Goal: Task Accomplishment & Management: Complete application form

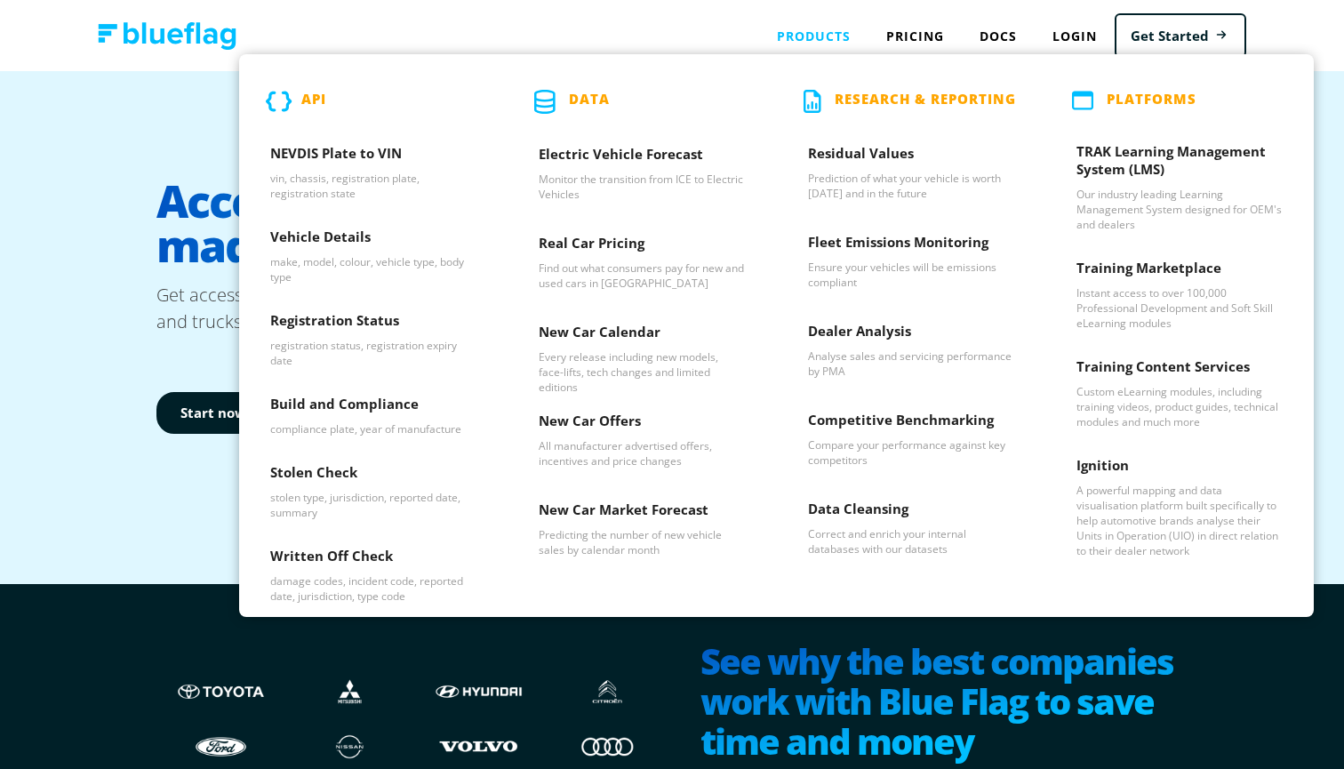
click at [793, 36] on div "Products API NEVDIS Plate to VIN vin, chassis, registration plate, registration…" at bounding box center [813, 36] width 109 height 36
click at [799, 36] on div "Products API NEVDIS Plate to VIN vin, chassis, registration plate, registration…" at bounding box center [813, 36] width 109 height 36
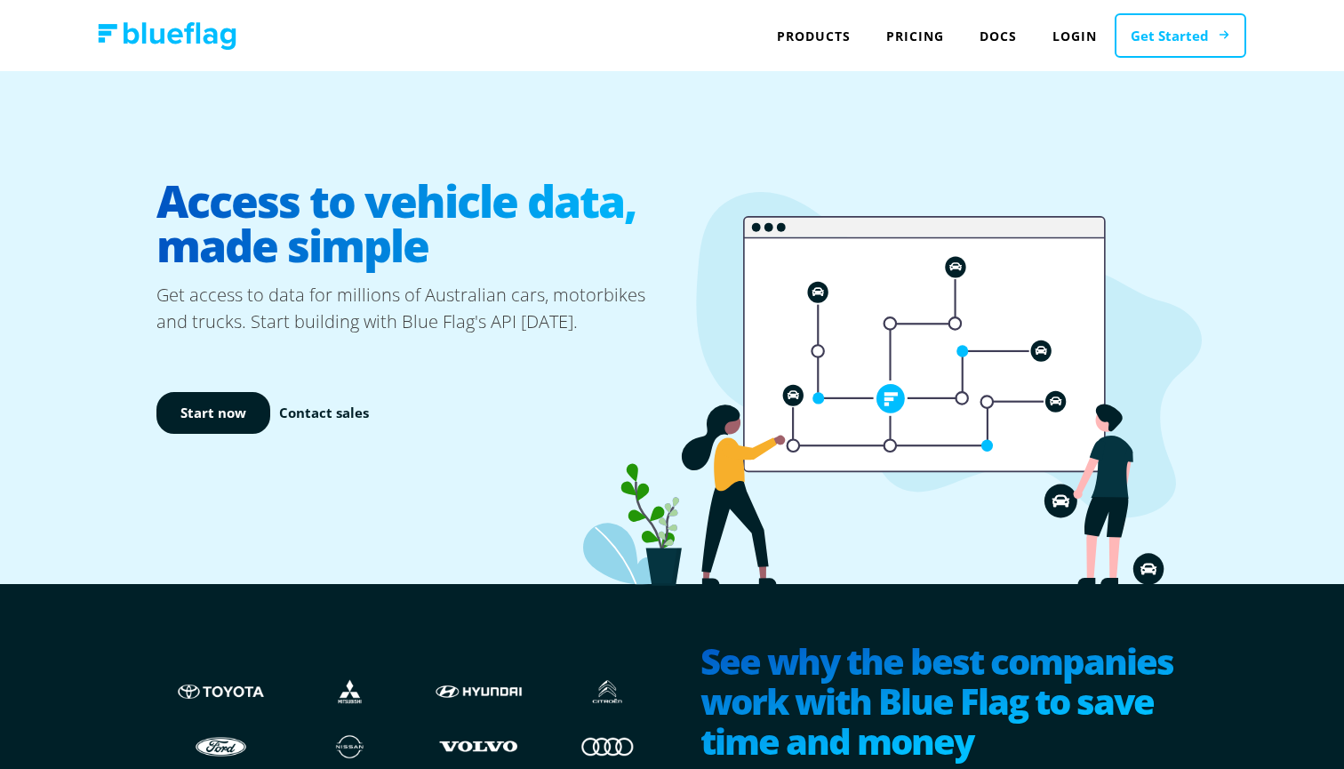
click at [1142, 36] on link "Get Started" at bounding box center [1181, 35] width 132 height 45
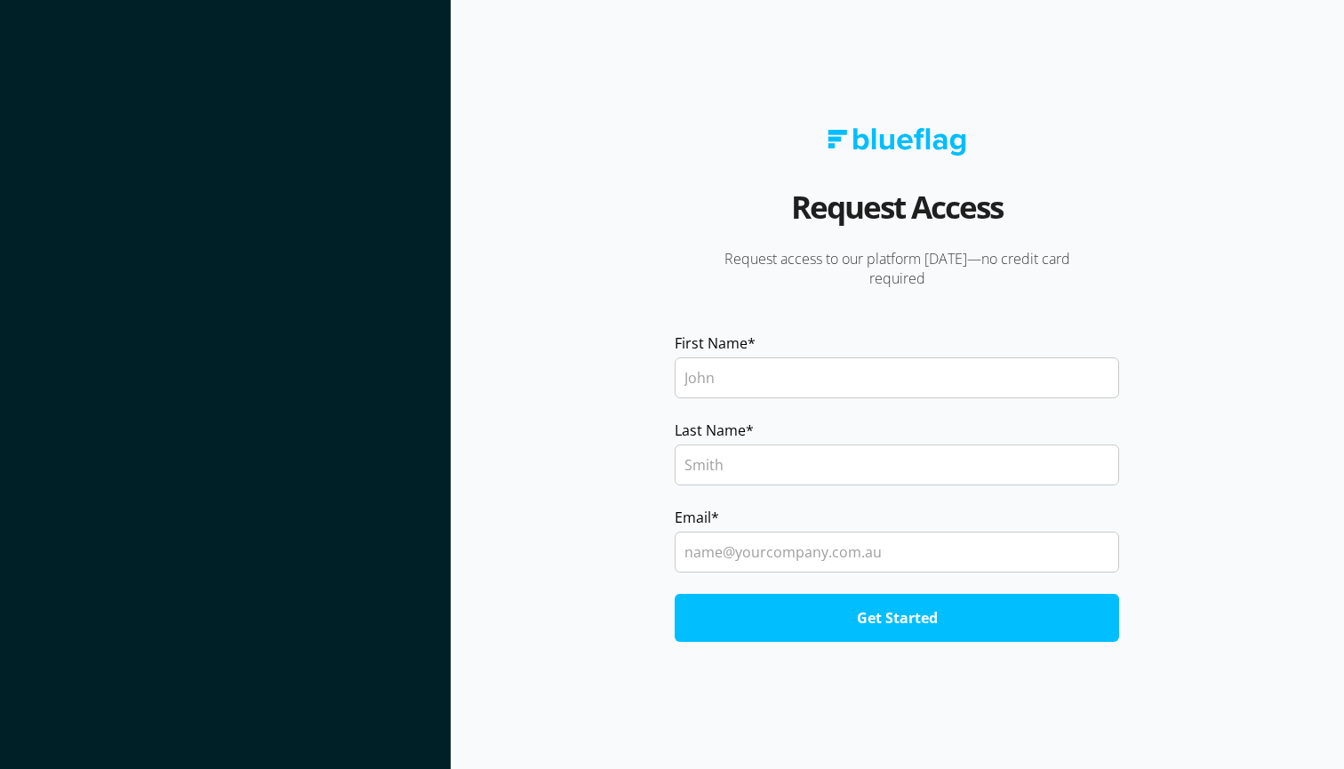
click at [1198, 36] on section "Request Access Request access to our platform [DATE]—no credit card required Fi…" at bounding box center [898, 384] width 894 height 769
click at [1307, 26] on section "Request Access Request access to our platform [DATE]—no credit card required Fi…" at bounding box center [898, 384] width 894 height 769
type input "[PERSON_NAME]"
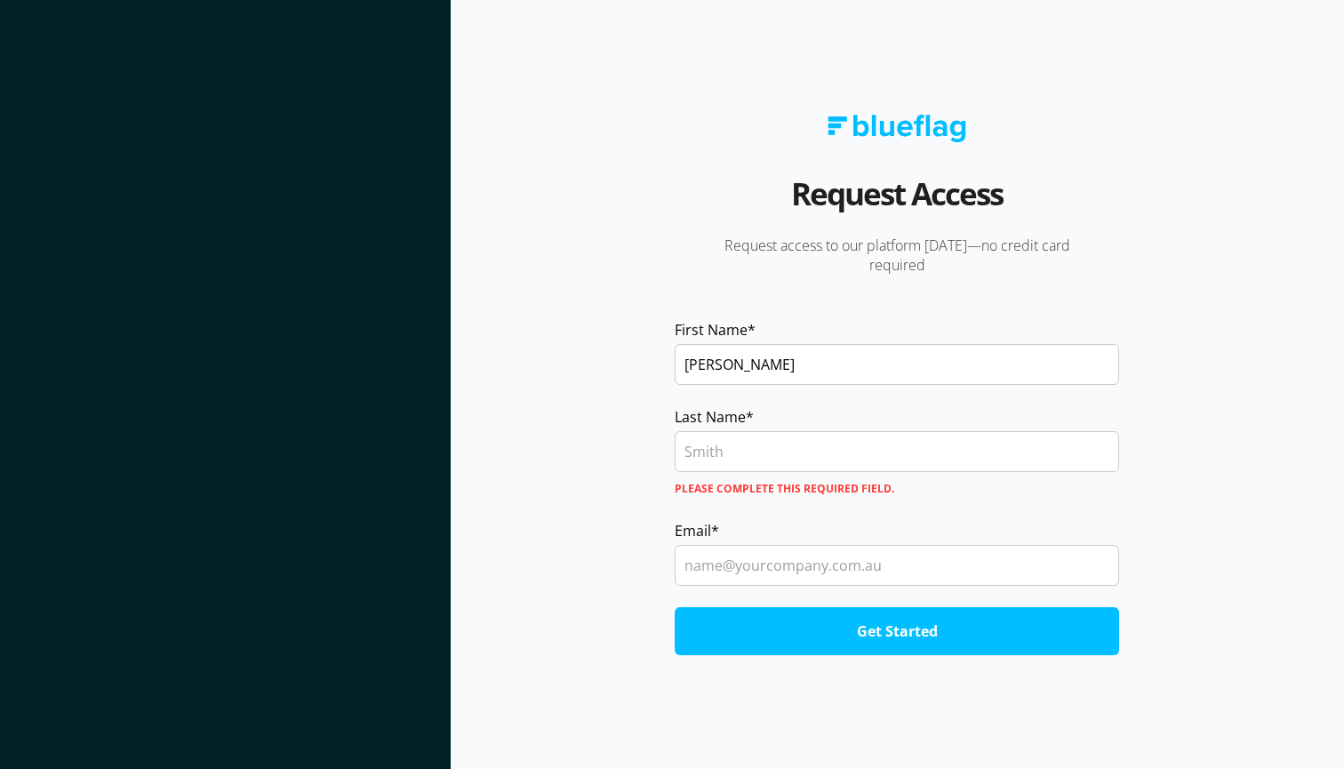
click at [771, 447] on input "Last Name *" at bounding box center [897, 451] width 445 height 41
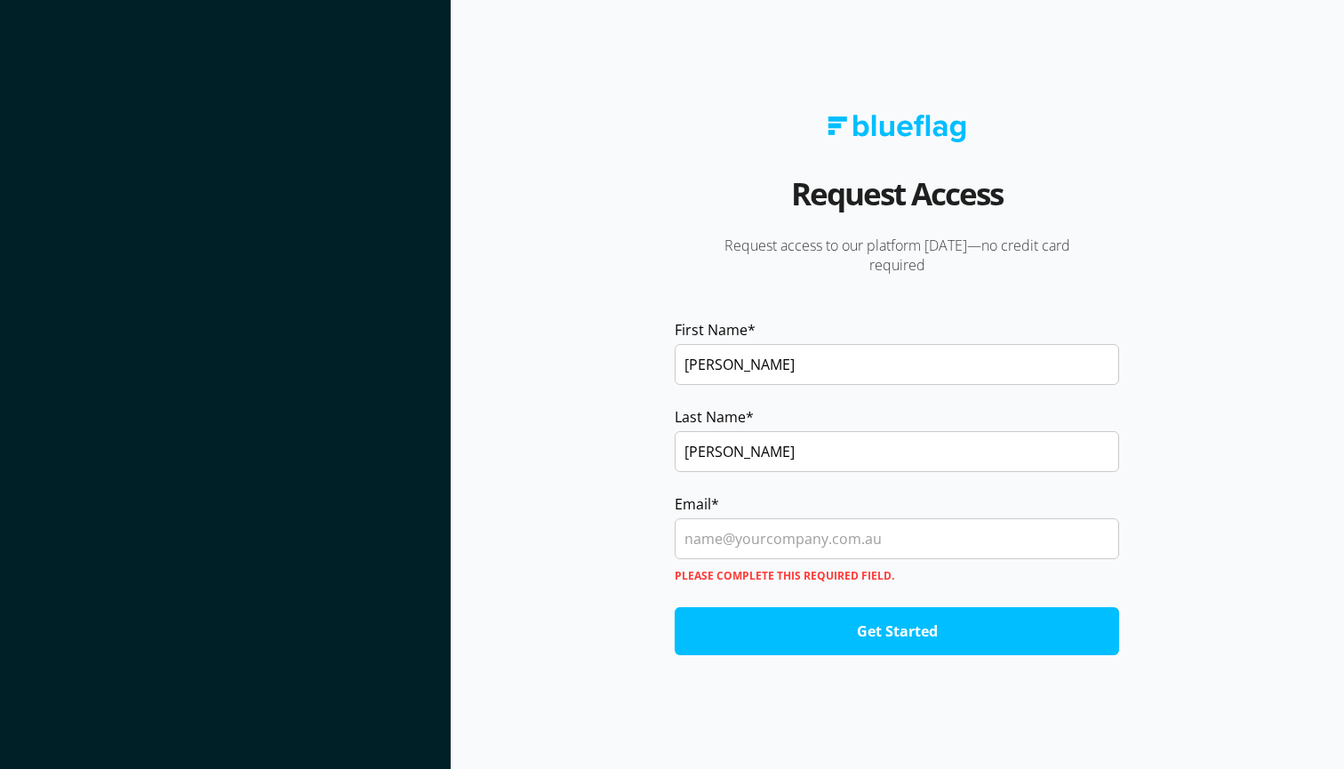
type input "[PERSON_NAME]"
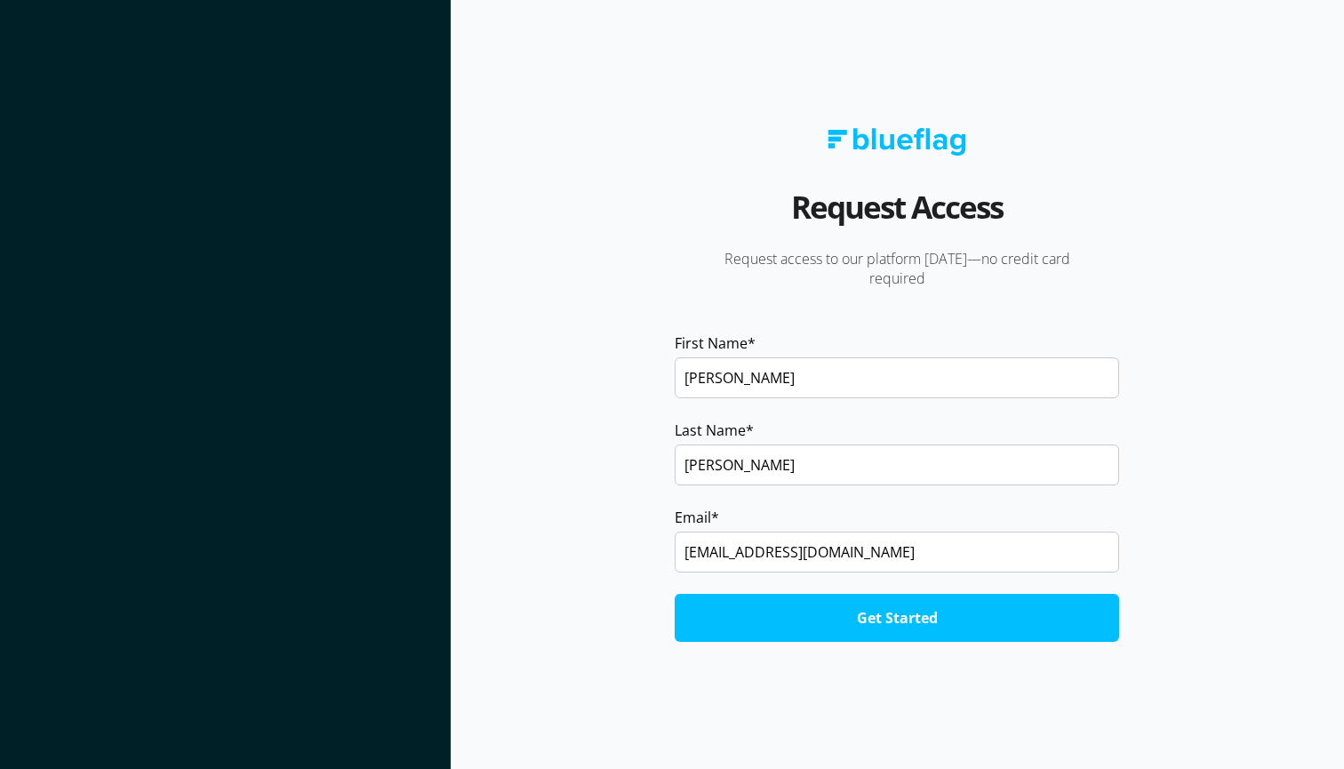
type input "[EMAIL_ADDRESS][DOMAIN_NAME]"
click at [879, 620] on input "Get Started" at bounding box center [897, 618] width 445 height 48
